Goal: Information Seeking & Learning: Learn about a topic

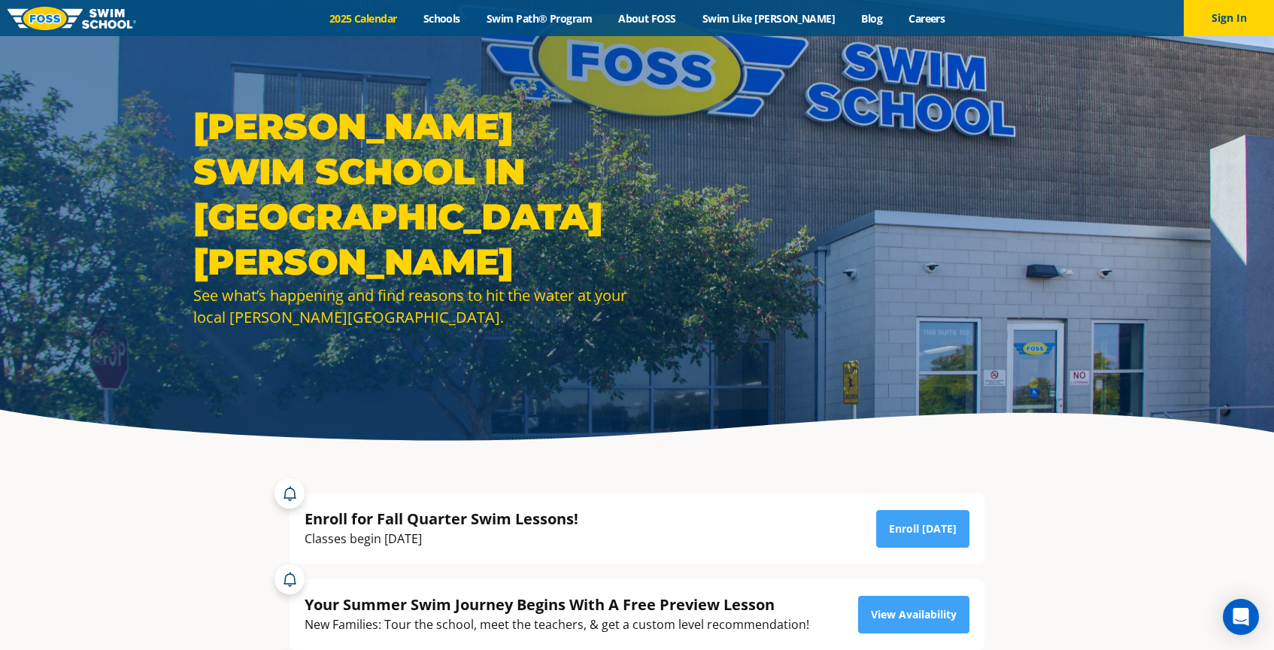
click at [402, 17] on link "2025 Calendar" at bounding box center [363, 18] width 94 height 14
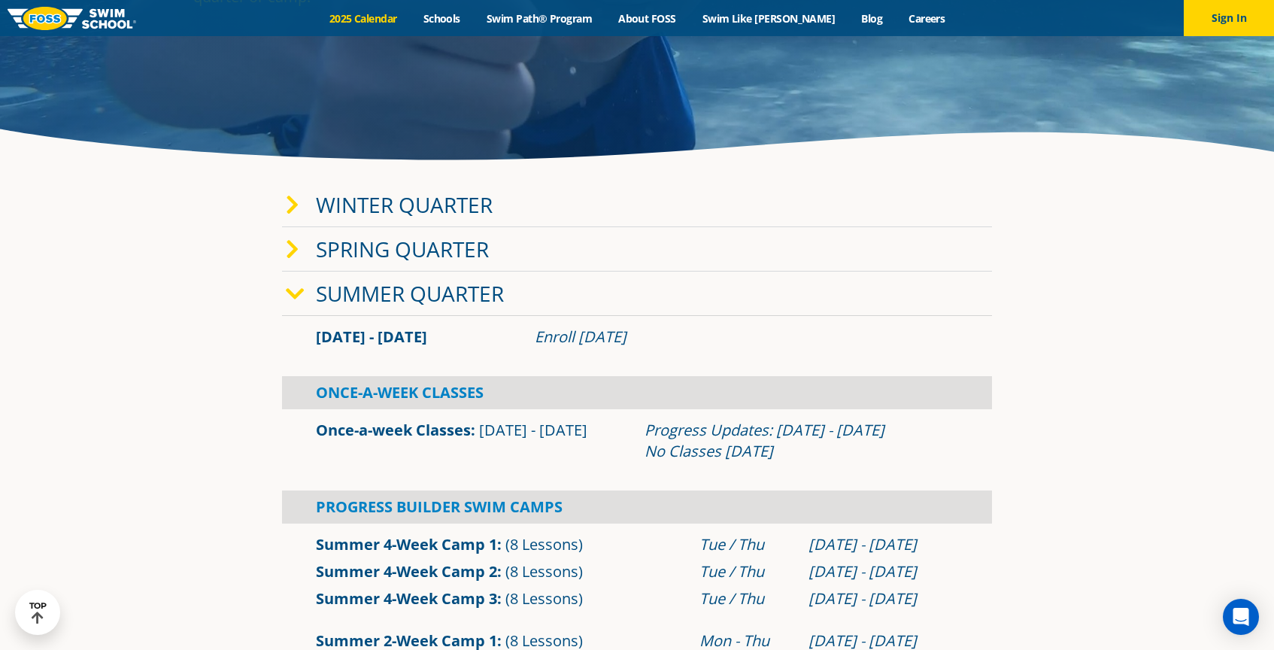
scroll to position [267, 0]
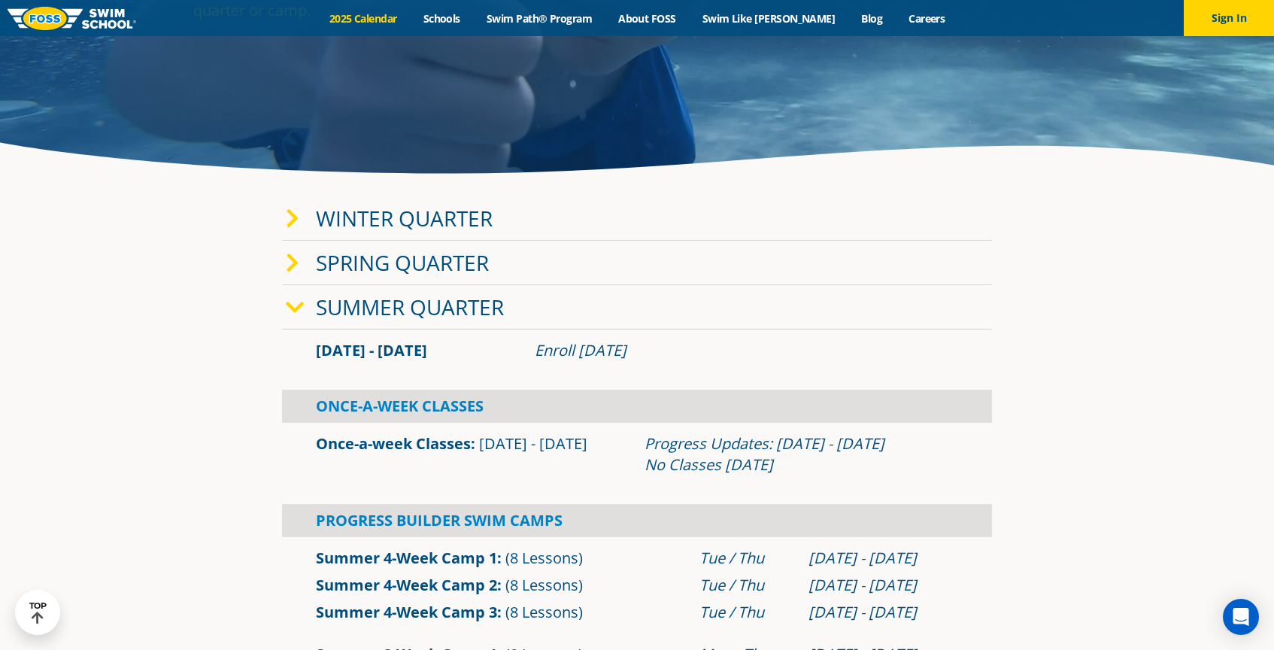
click at [299, 303] on icon at bounding box center [295, 307] width 19 height 21
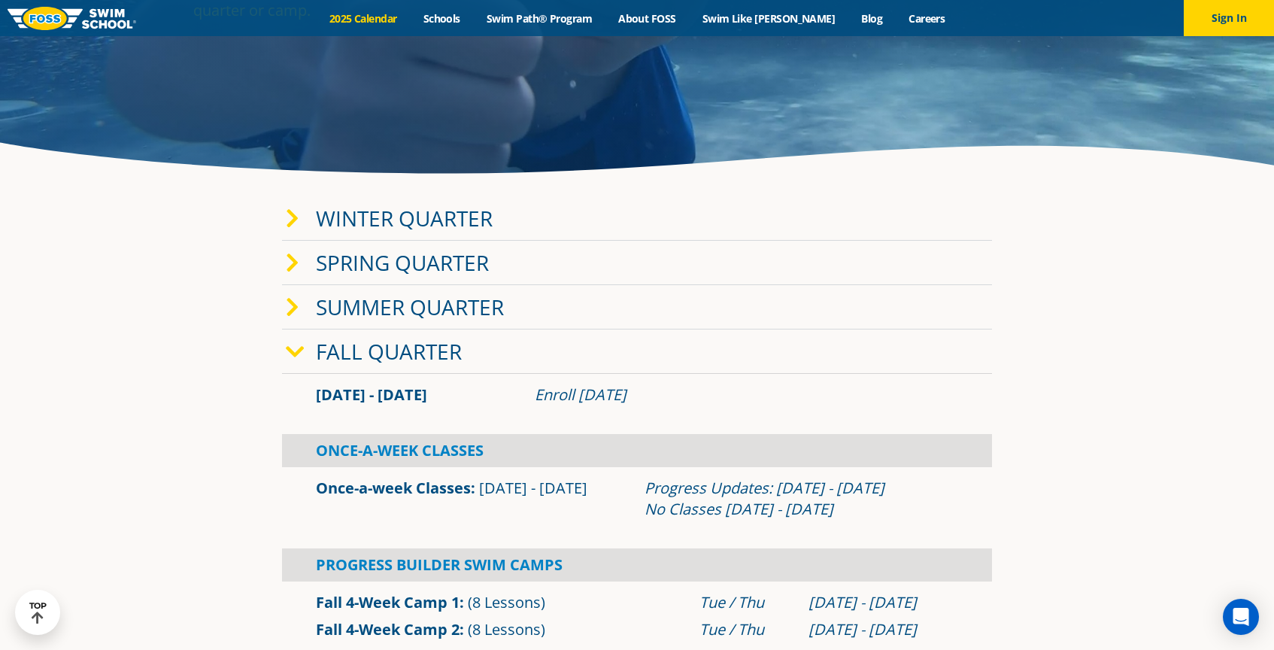
click at [296, 220] on icon at bounding box center [293, 218] width 14 height 21
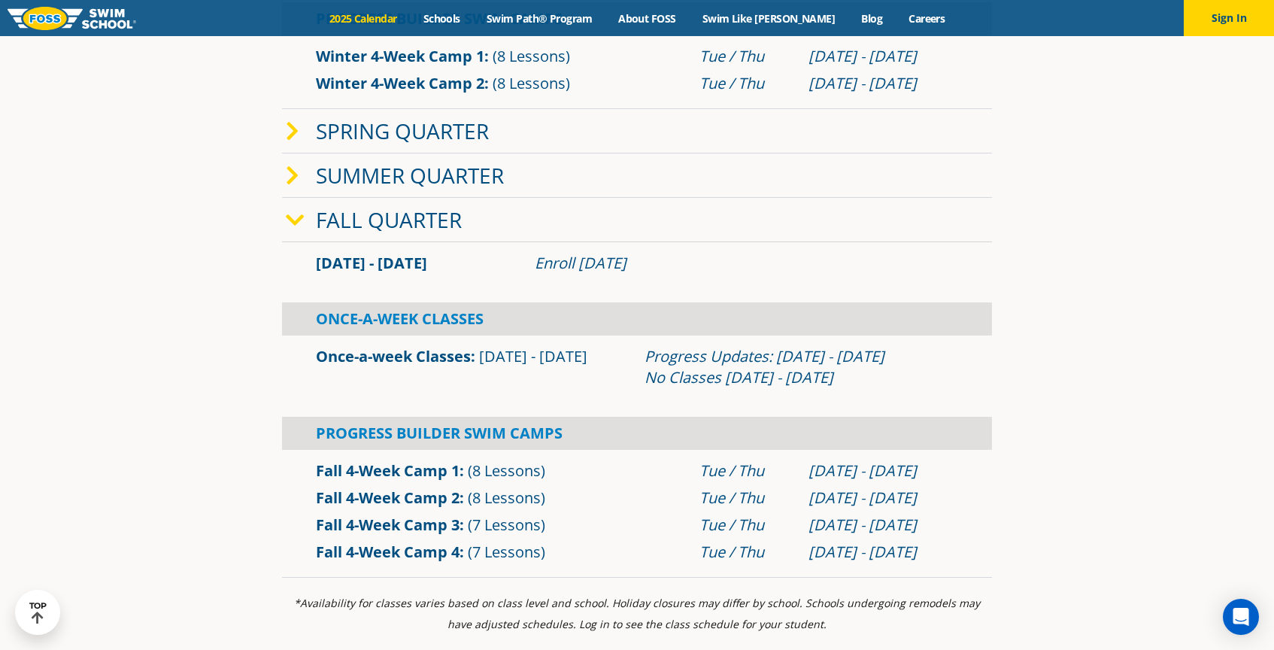
scroll to position [711, 0]
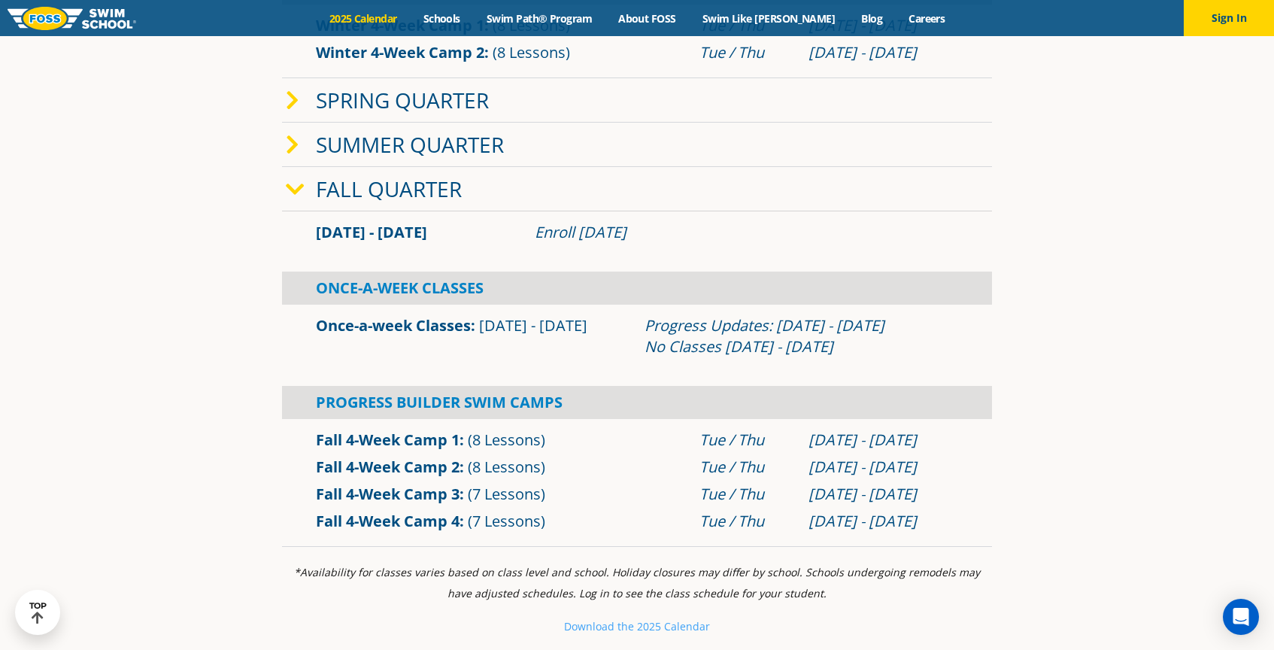
click at [304, 194] on icon at bounding box center [295, 189] width 19 height 21
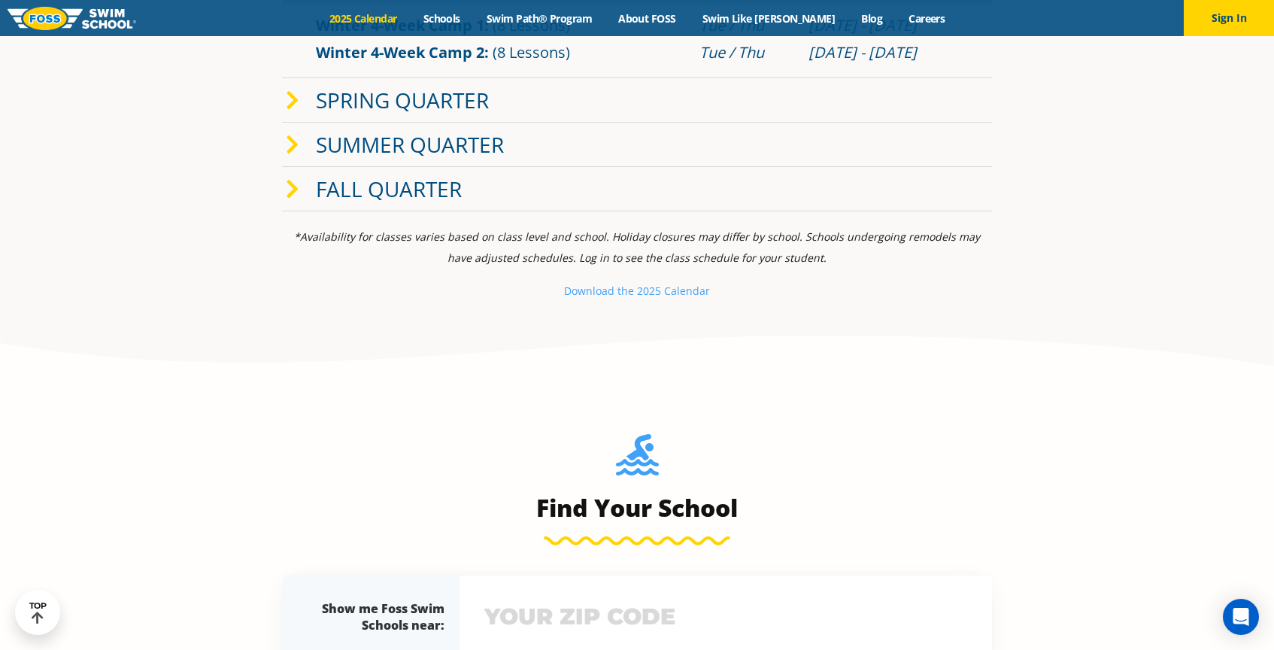
click at [304, 194] on span at bounding box center [301, 189] width 30 height 22
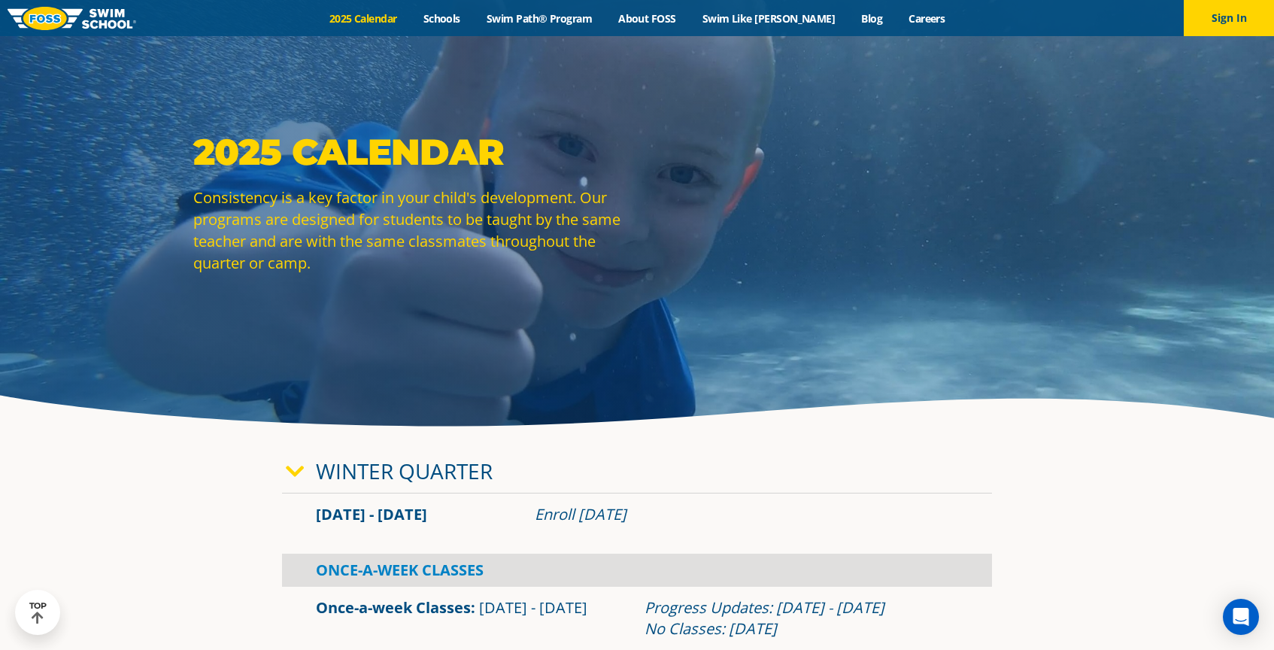
scroll to position [0, 0]
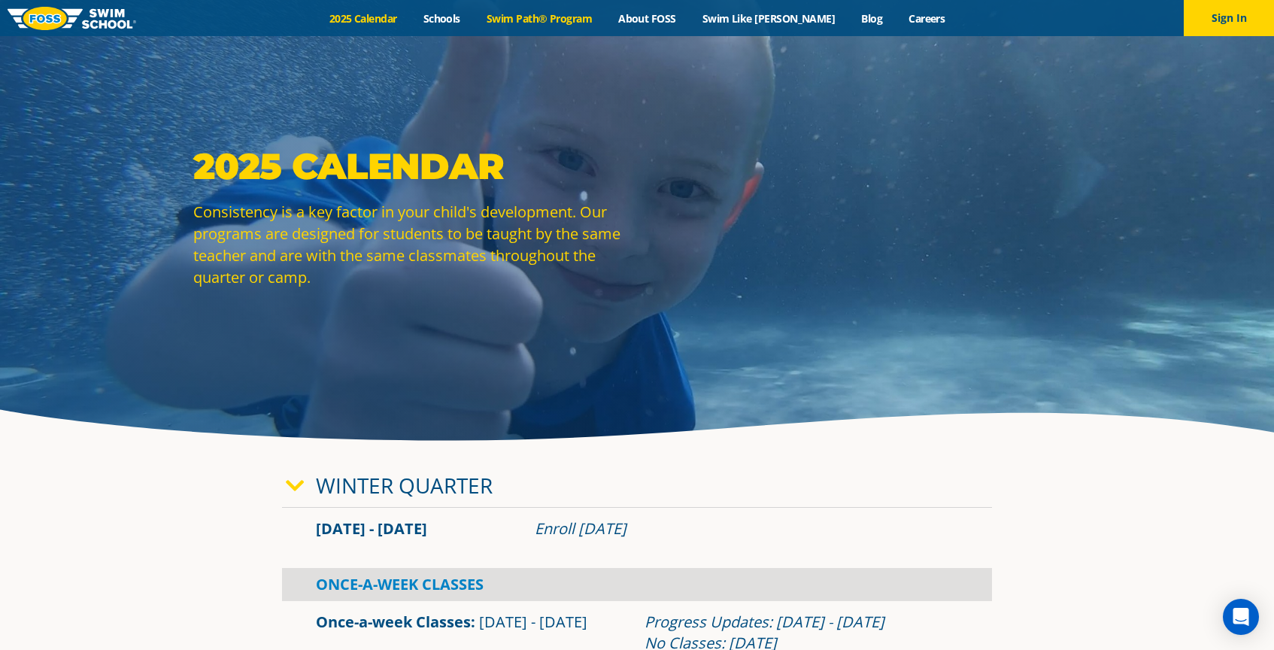
click at [530, 20] on link "Swim Path® Program" at bounding box center [539, 18] width 132 height 14
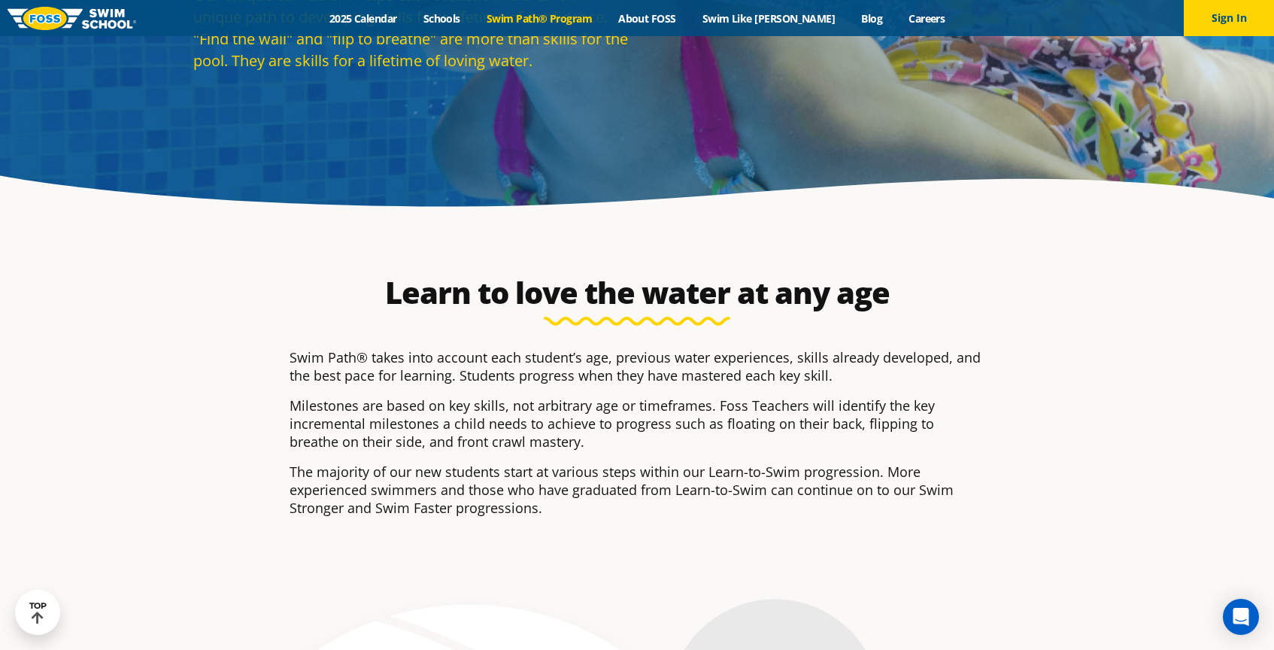
scroll to position [187, 0]
